Goal: Task Accomplishment & Management: Manage account settings

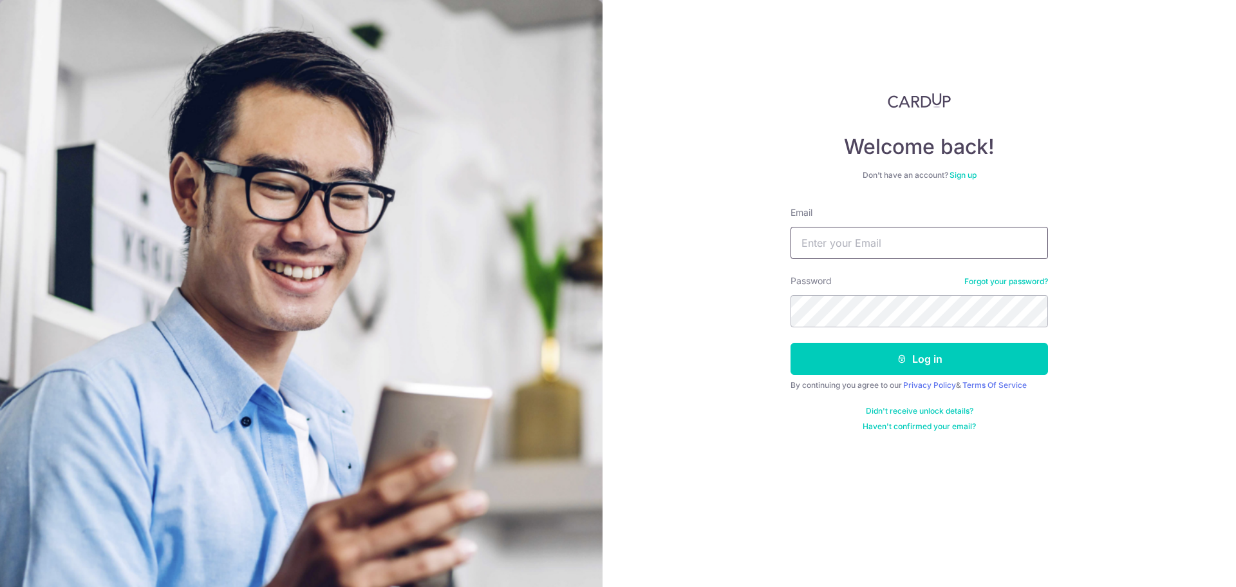
click at [901, 241] on input "Email" at bounding box center [920, 243] width 258 height 32
type input "[EMAIL_ADDRESS][DOMAIN_NAME]"
click at [943, 362] on button "Log in" at bounding box center [920, 359] width 258 height 32
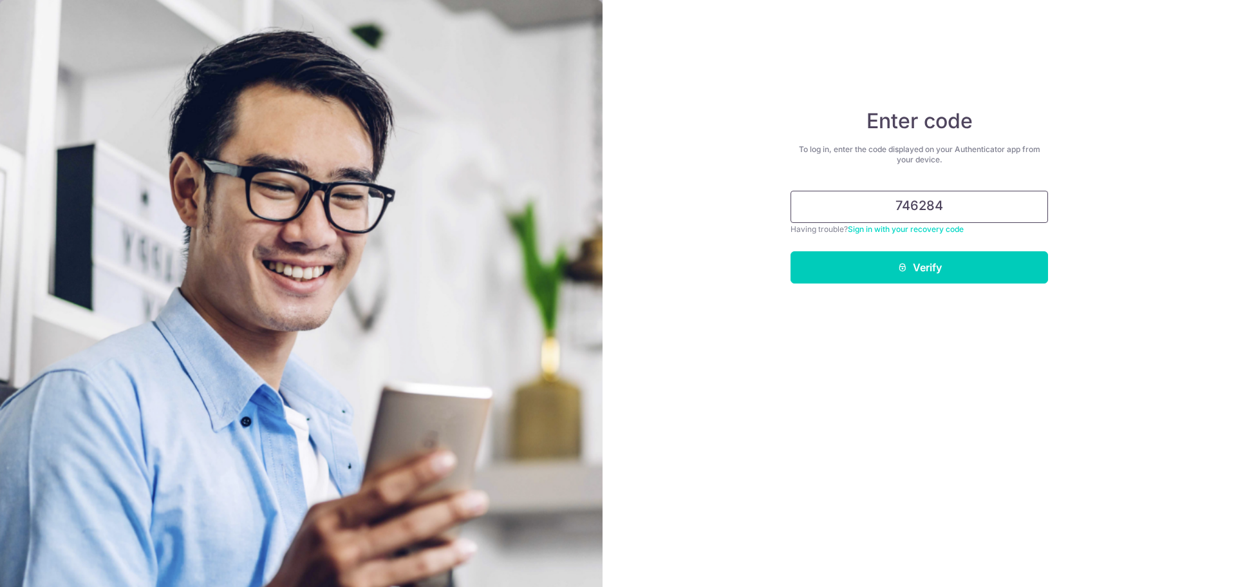
type input "746284"
click at [791, 251] on button "Verify" at bounding box center [920, 267] width 258 height 32
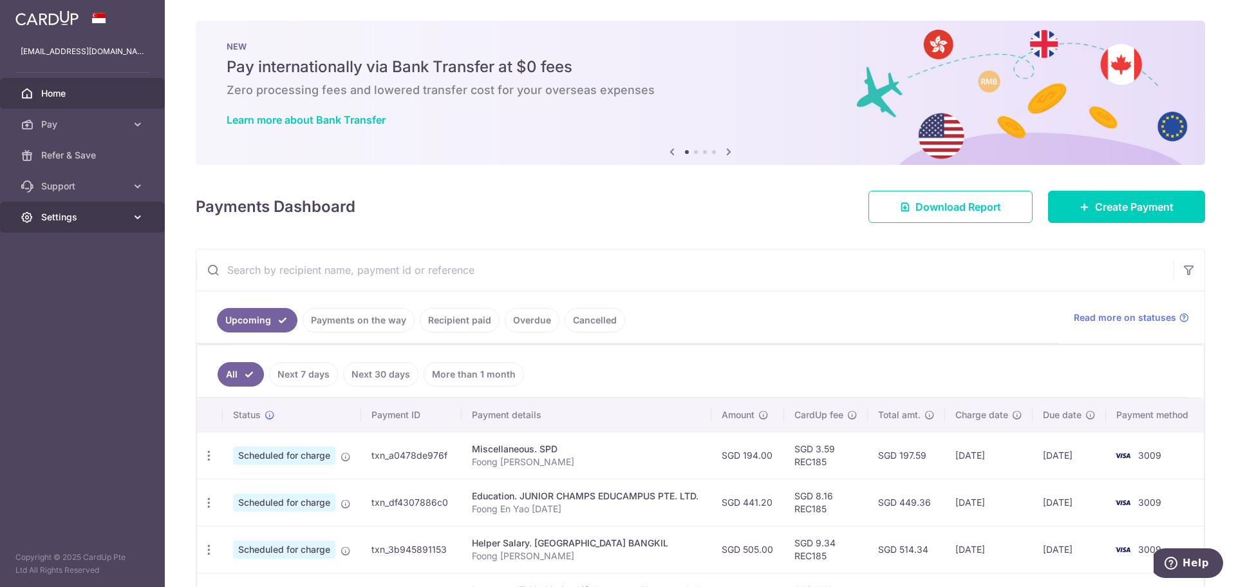
click at [59, 225] on link "Settings" at bounding box center [82, 217] width 165 height 31
click at [62, 283] on span "Logout" at bounding box center [83, 278] width 85 height 13
